Goal: Understand process/instructions: Learn about a topic

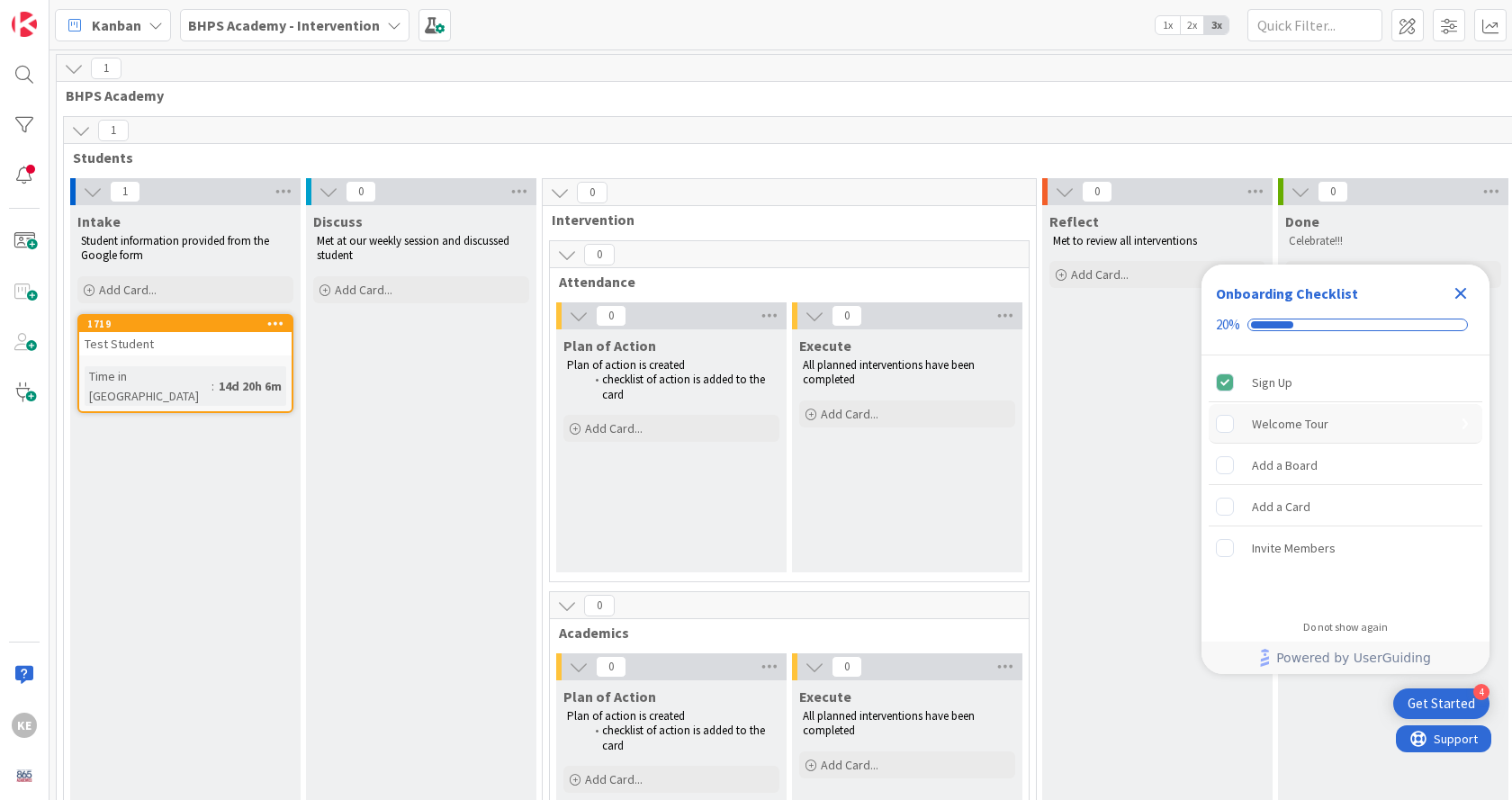
click at [1283, 418] on div "Welcome Tour" at bounding box center [1290, 424] width 76 height 21
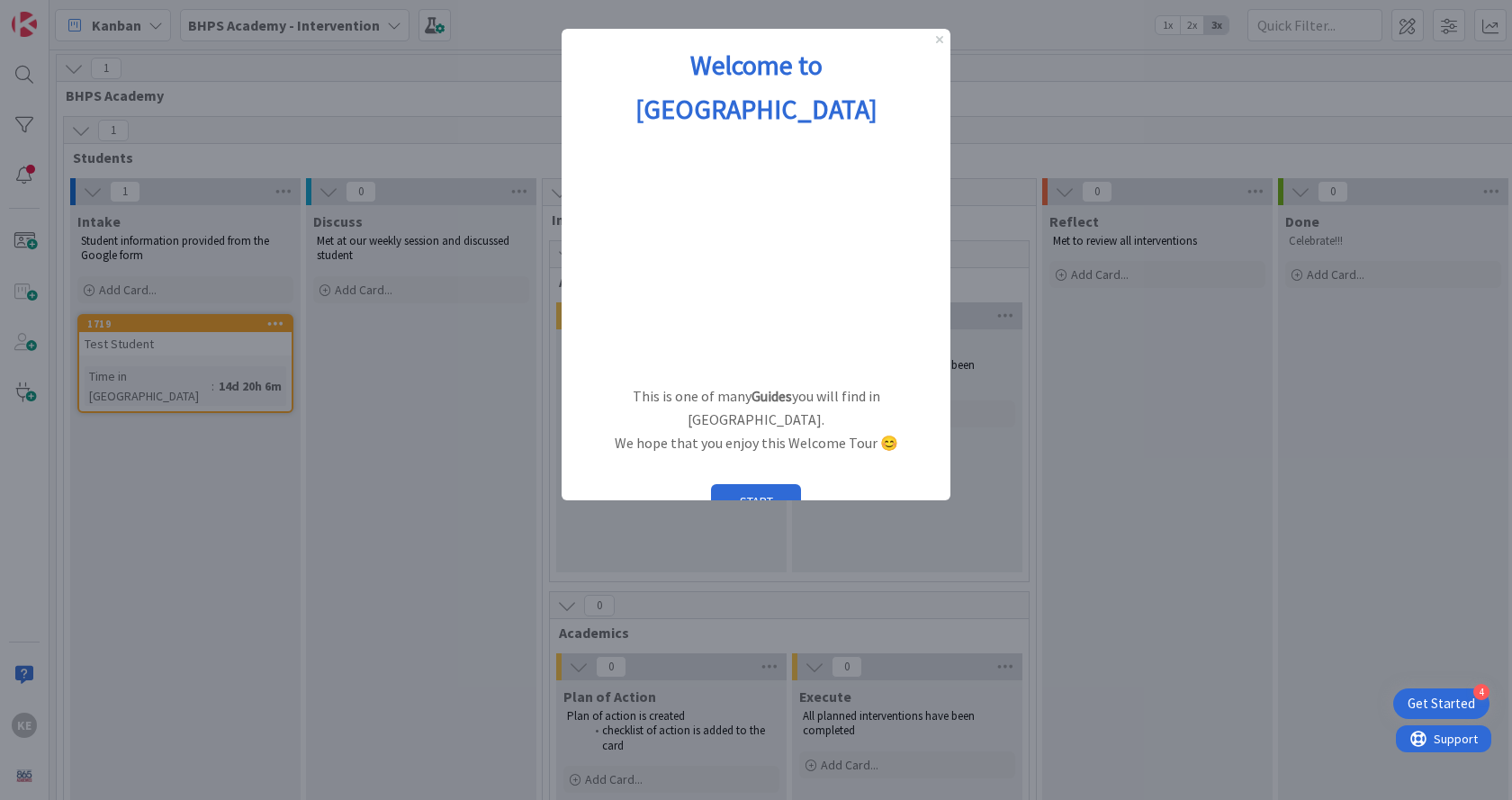
click at [896, 470] on div "START" at bounding box center [756, 501] width 389 height 63
click at [581, 545] on div "1 / 6" at bounding box center [579, 552] width 18 height 15
click at [938, 38] on icon "Close Preview" at bounding box center [939, 39] width 7 height 7
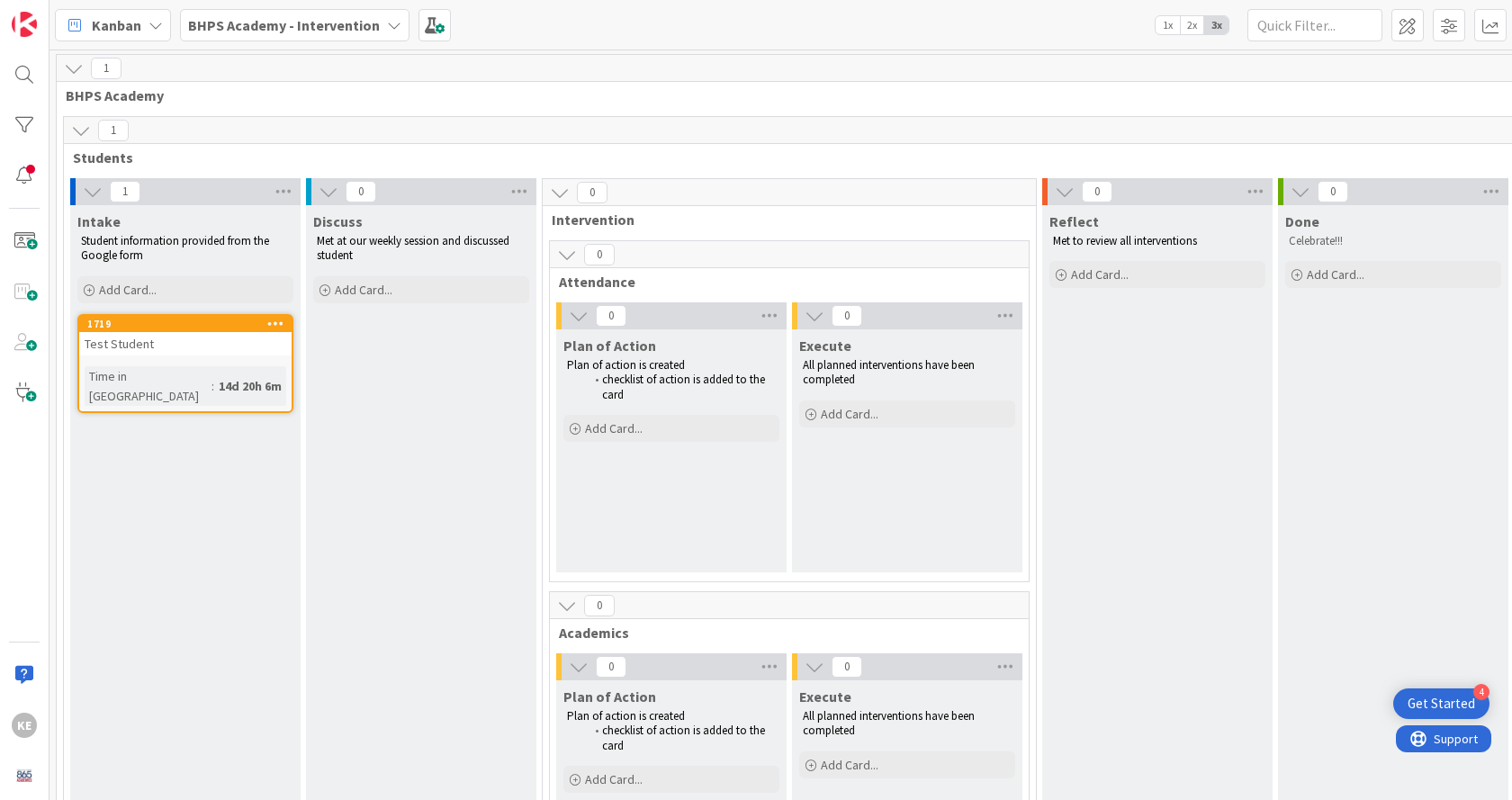
click at [1460, 697] on div "Get Started" at bounding box center [1441, 704] width 67 height 18
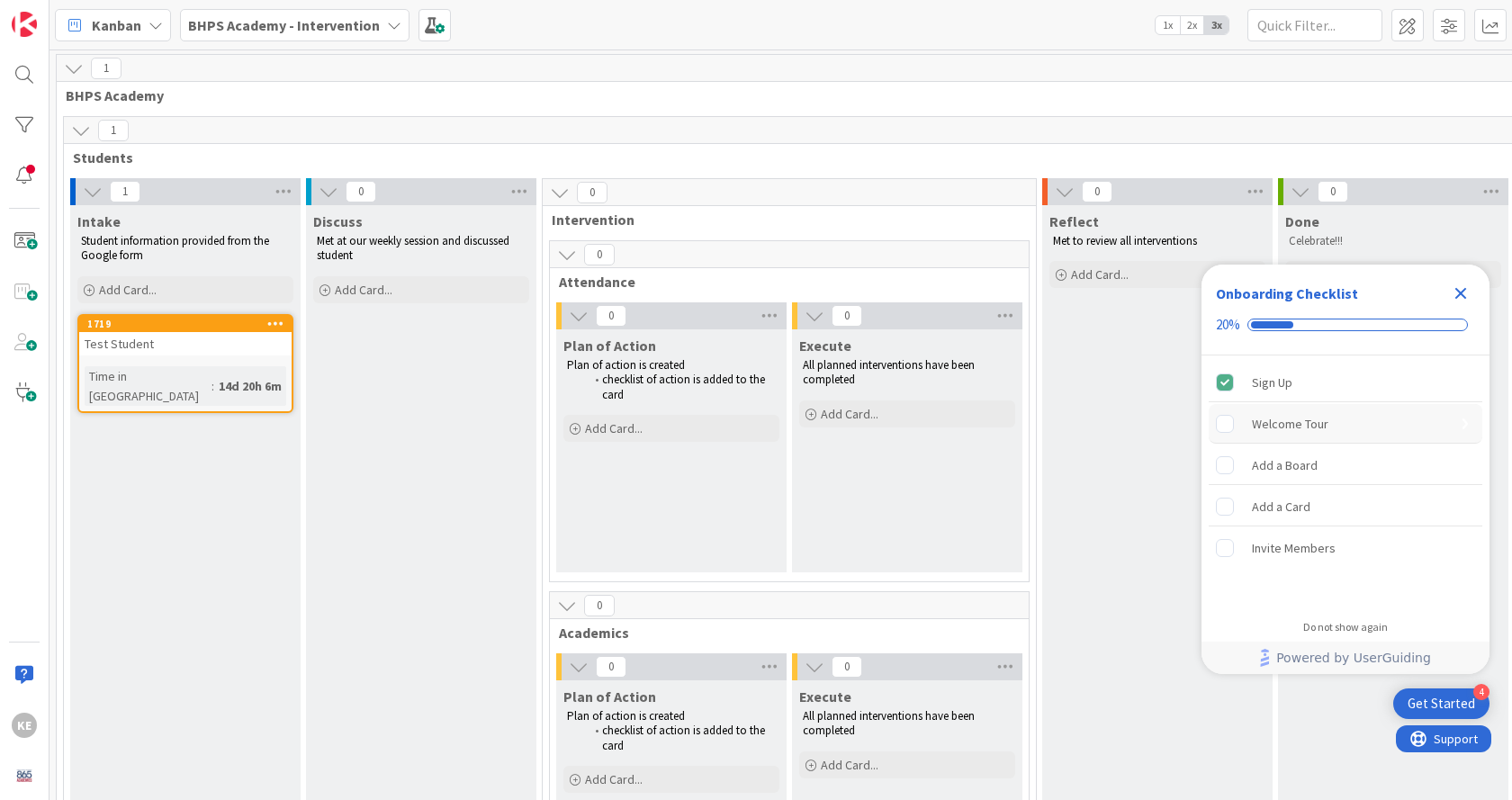
click at [1265, 426] on div "Welcome Tour" at bounding box center [1290, 424] width 76 height 21
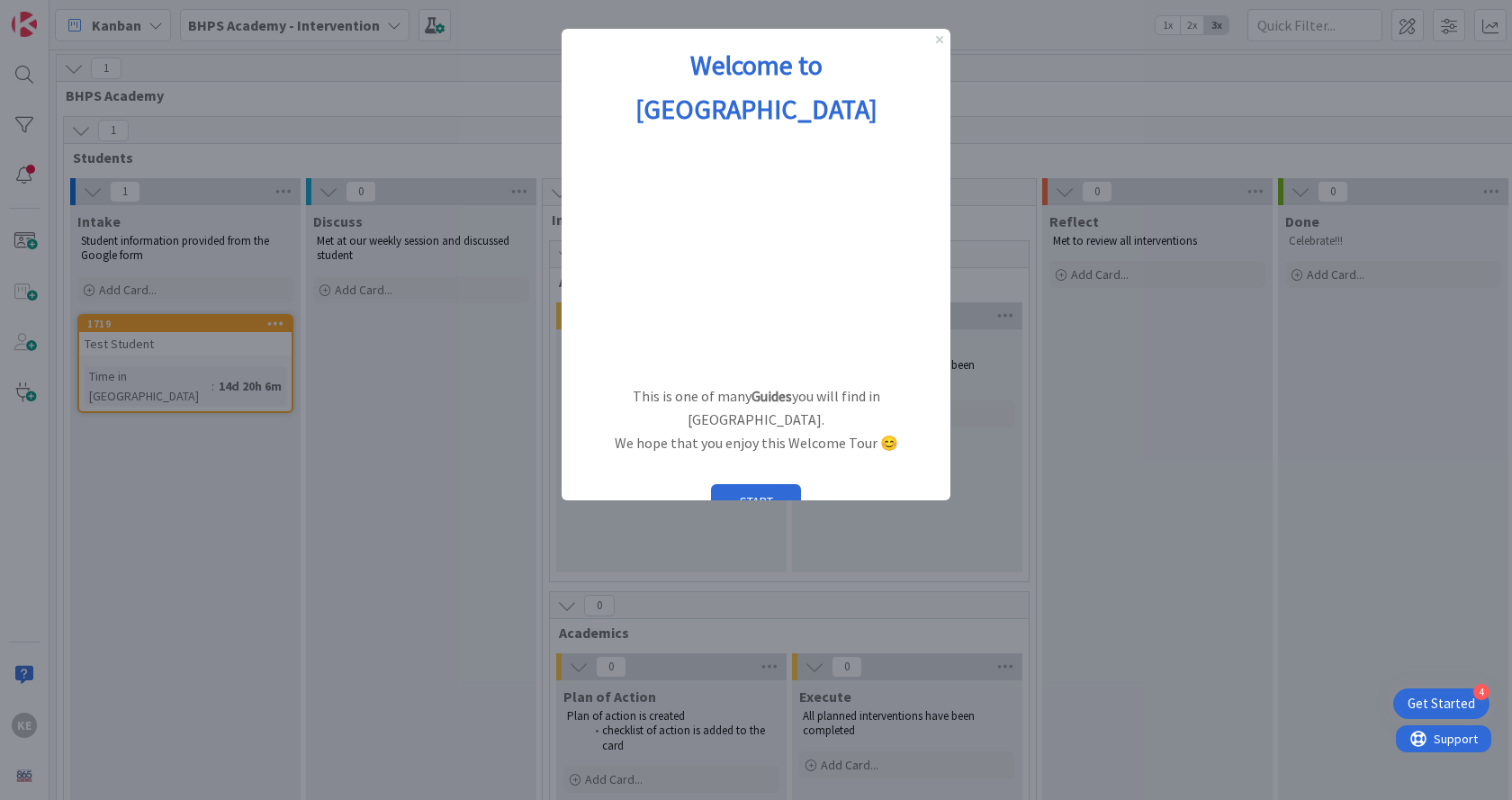
click at [716, 541] on span "Powered by UserGuiding" at bounding box center [778, 552] width 135 height 21
click at [585, 545] on div "1 / 6" at bounding box center [579, 552] width 18 height 15
click at [940, 33] on div "Welcome to Kanban Zone" at bounding box center [756, 87] width 389 height 116
click at [1443, 699] on div "Get Started" at bounding box center [1441, 704] width 67 height 18
click at [941, 36] on icon "Close Preview" at bounding box center [939, 39] width 7 height 7
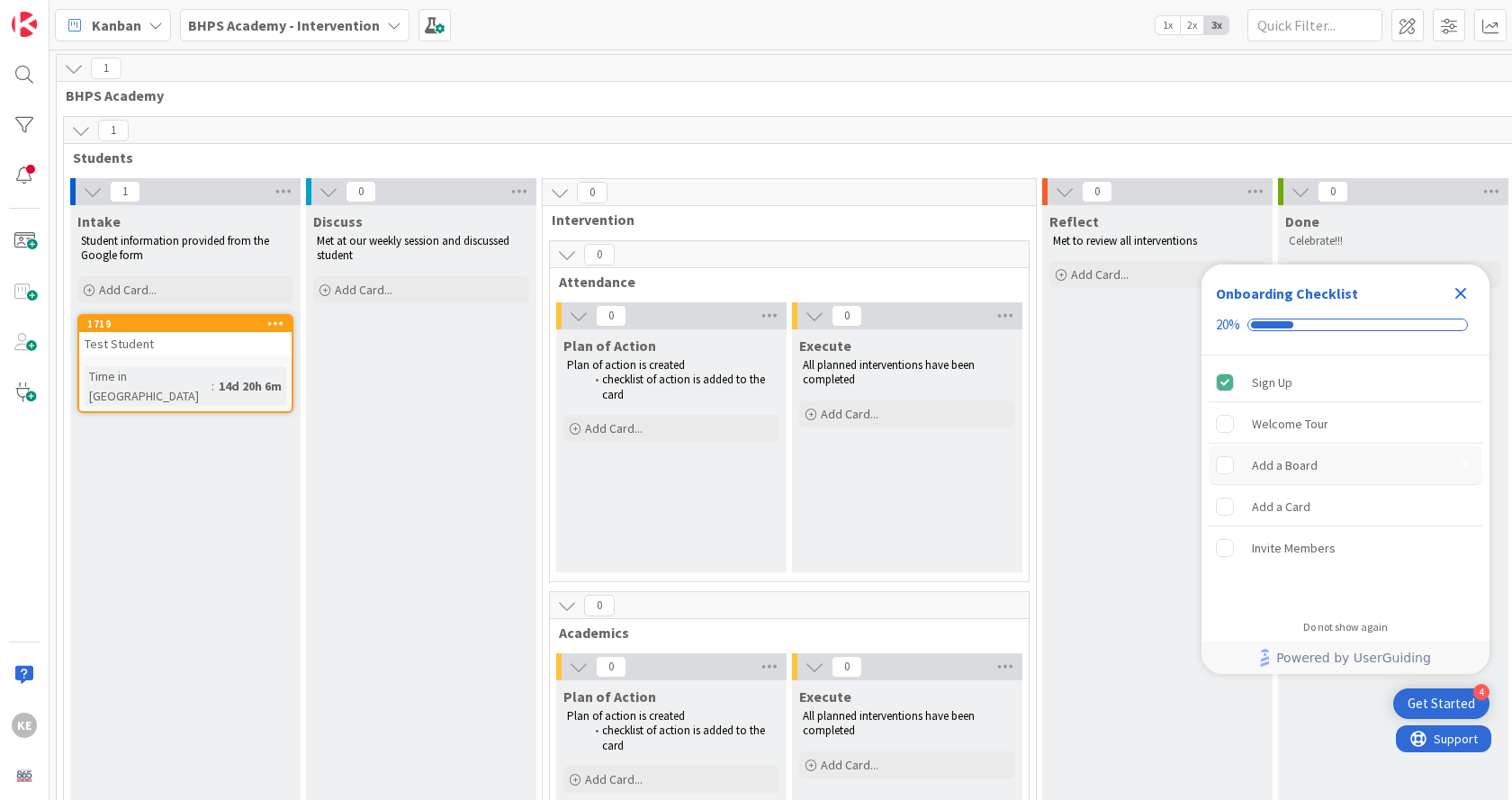
click at [1275, 474] on div "Add a Board" at bounding box center [1284, 465] width 65 height 21
